Goal: Task Accomplishment & Management: Use online tool/utility

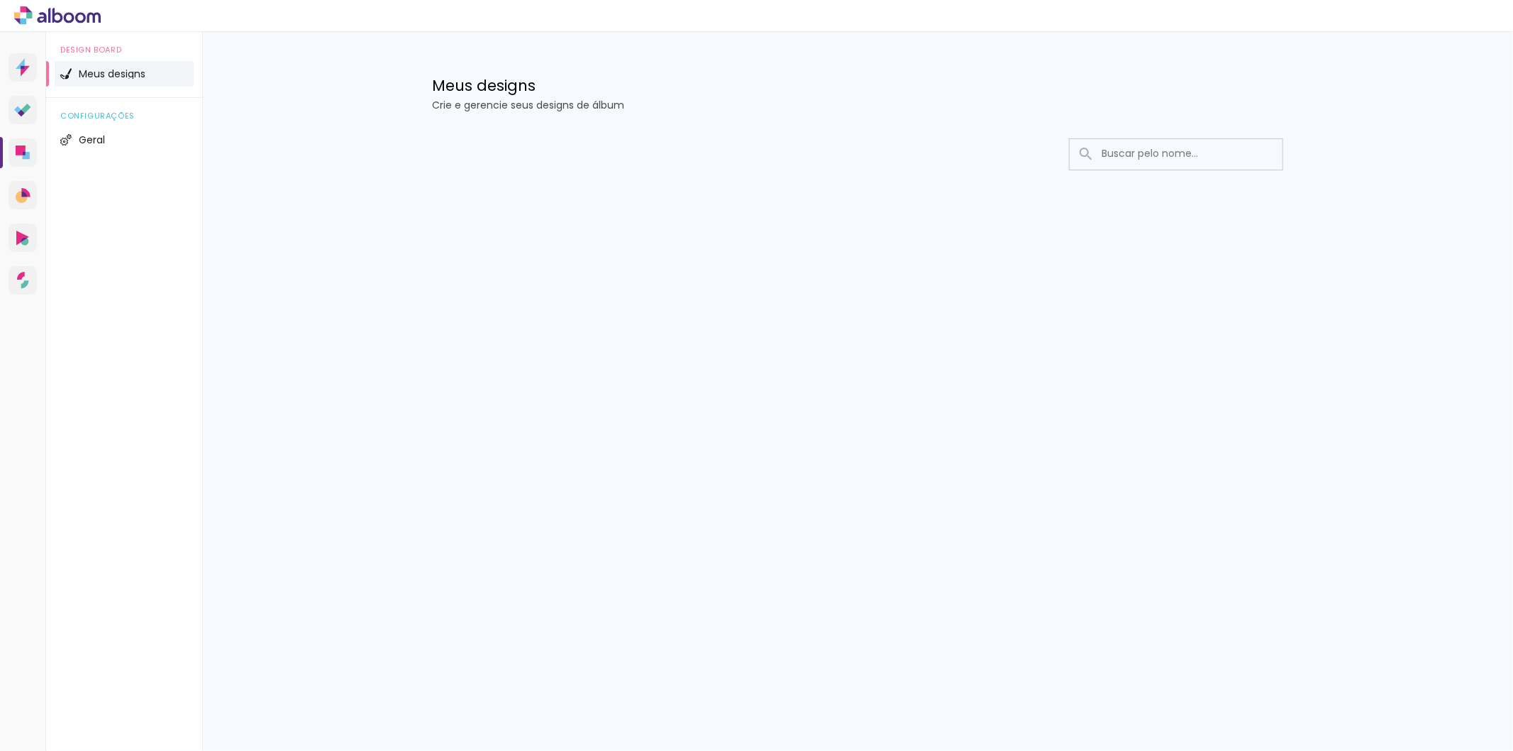
click at [37, 6] on icon at bounding box center [57, 15] width 87 height 18
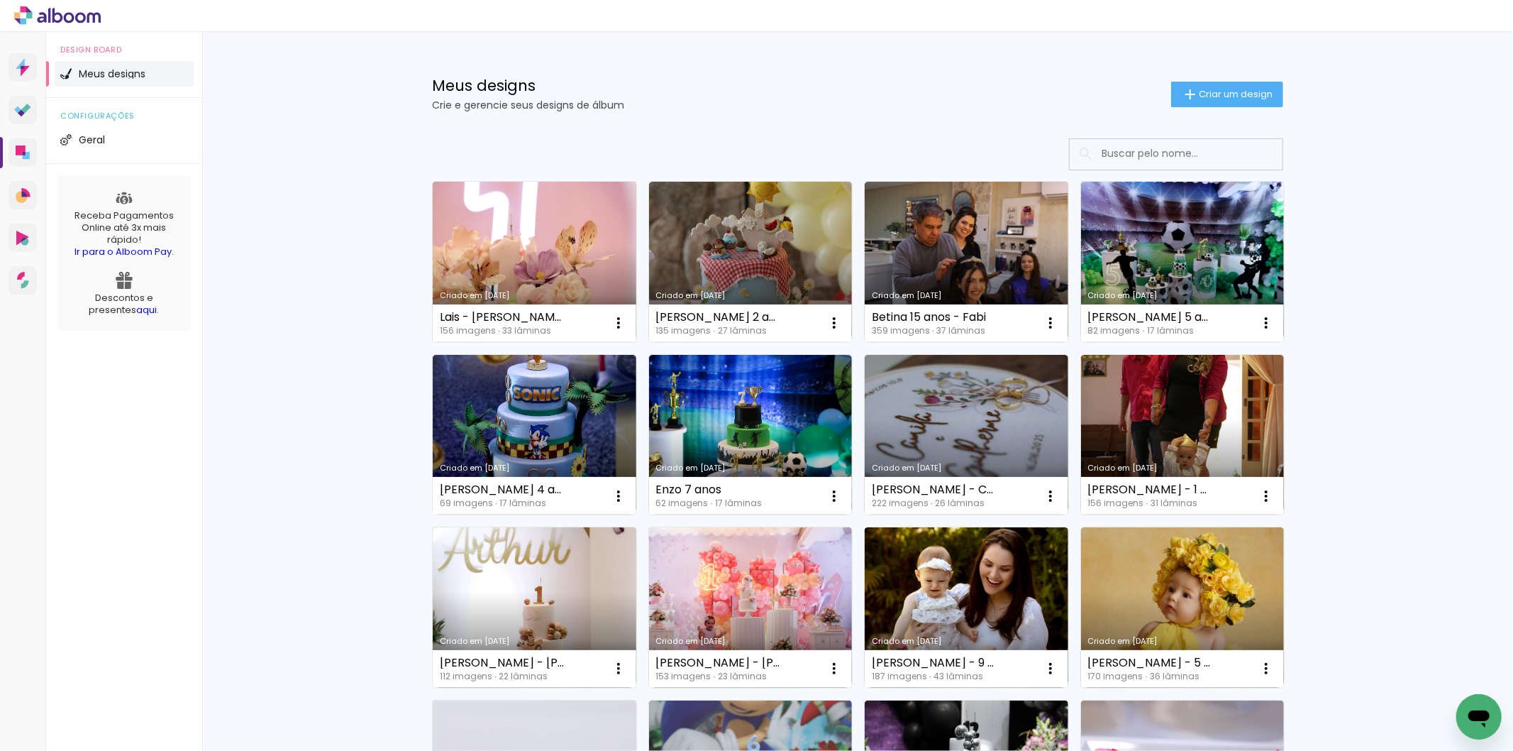
click at [548, 229] on link "Criado em [DATE]" at bounding box center [535, 262] width 204 height 160
click at [522, 226] on link "Criado em [DATE]" at bounding box center [535, 262] width 204 height 160
